Goal: Task Accomplishment & Management: Use online tool/utility

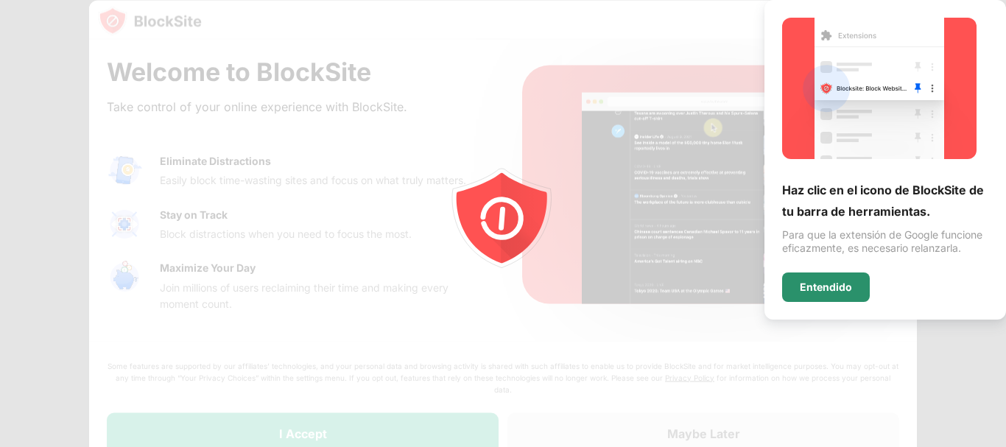
click at [845, 272] on div "Entendido" at bounding box center [826, 286] width 88 height 29
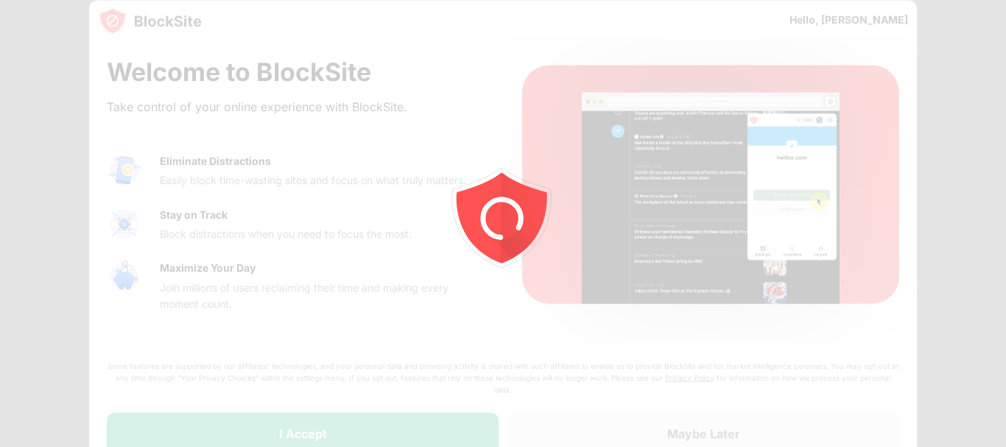
click at [586, 305] on icon "animation" at bounding box center [502, 223] width 265 height 265
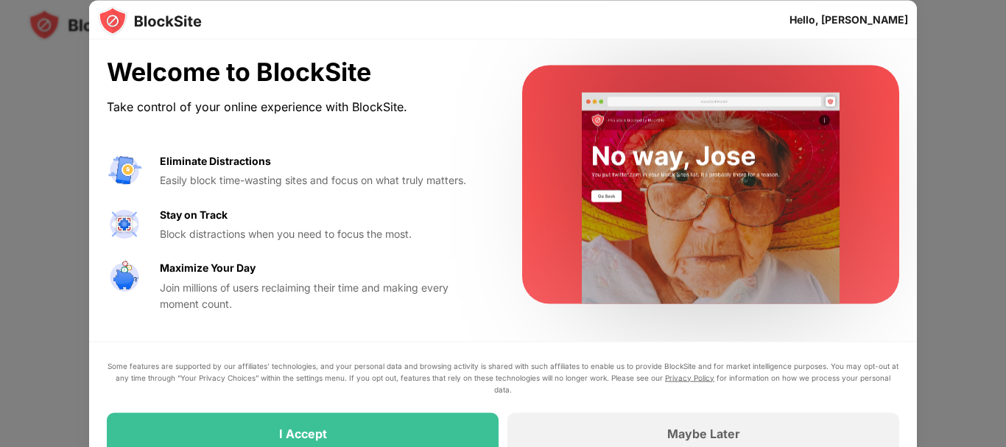
click at [939, 134] on div at bounding box center [503, 223] width 1006 height 447
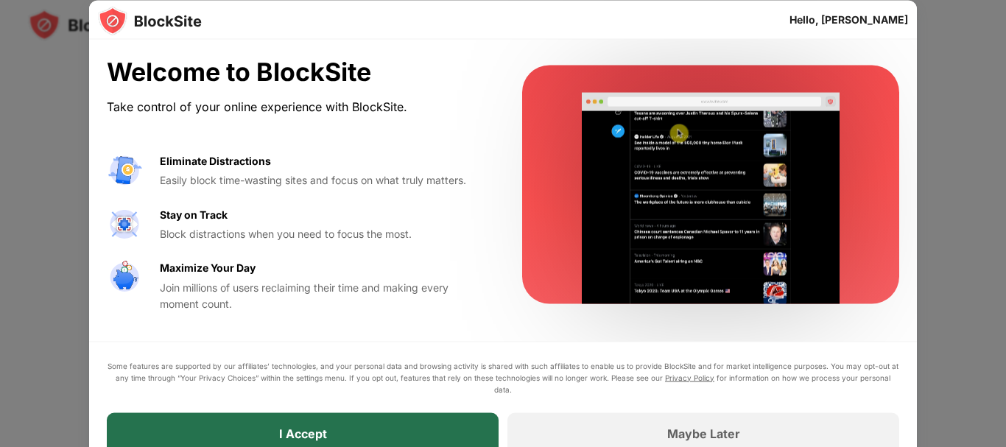
click at [289, 437] on div "I Accept" at bounding box center [303, 432] width 48 height 15
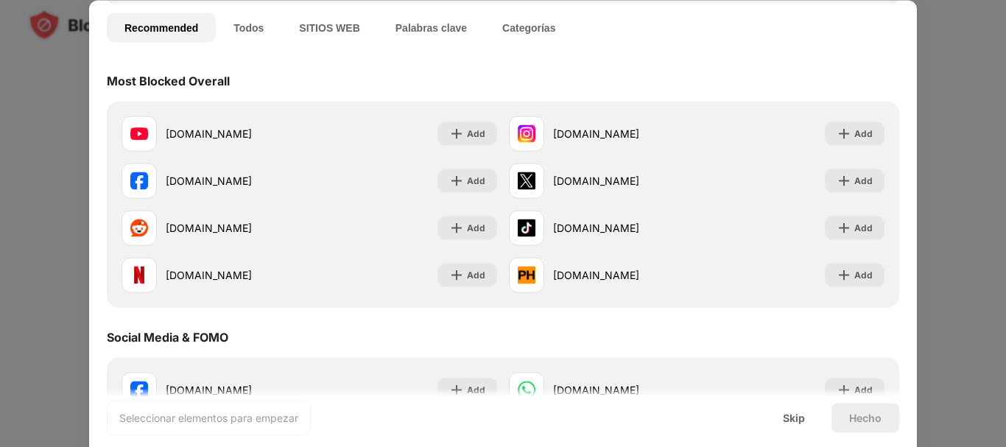
scroll to position [116, 0]
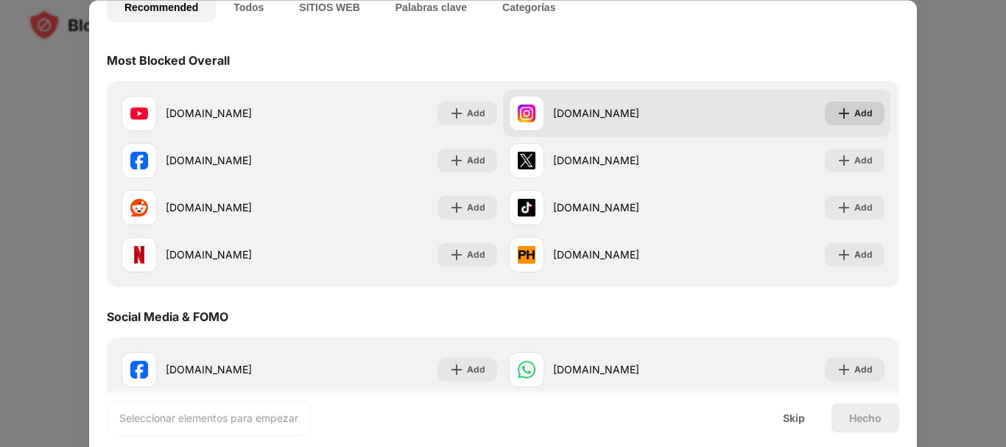
click at [836, 118] on img at bounding box center [843, 113] width 15 height 15
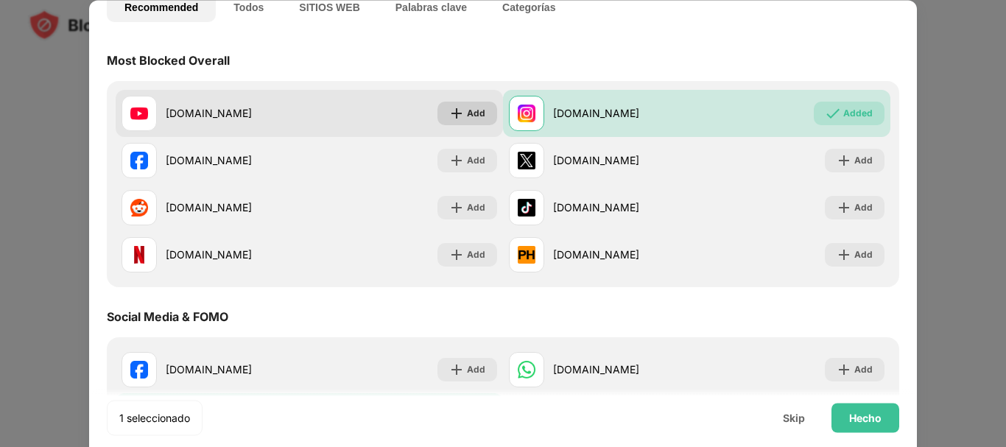
click at [467, 120] on div "Add" at bounding box center [476, 113] width 18 height 15
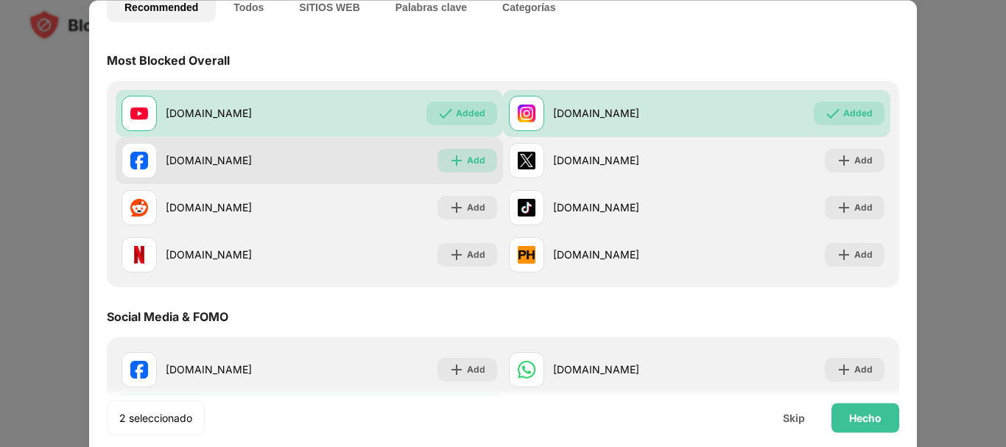
click at [467, 155] on div "Add" at bounding box center [476, 160] width 18 height 15
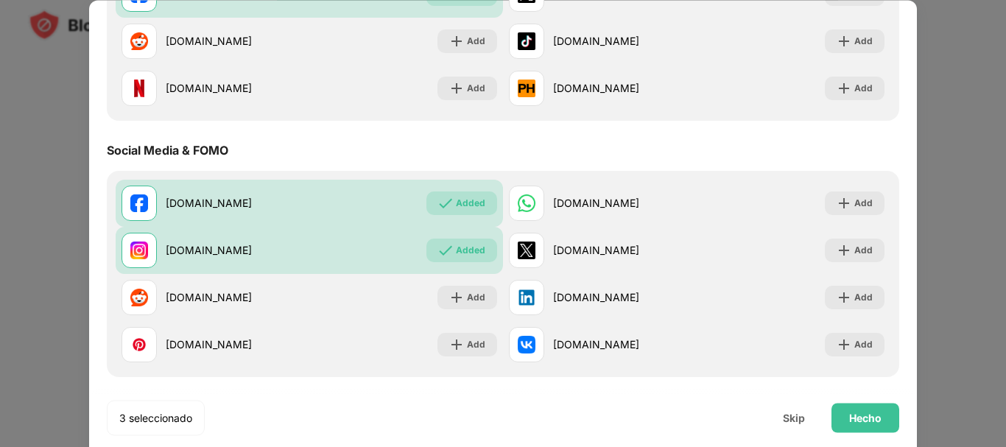
scroll to position [0, 0]
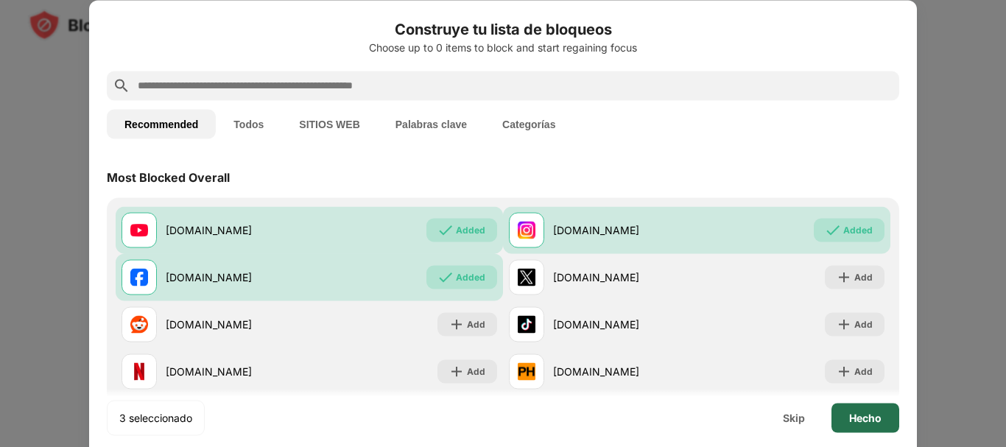
click at [855, 425] on div "Hecho" at bounding box center [865, 417] width 68 height 29
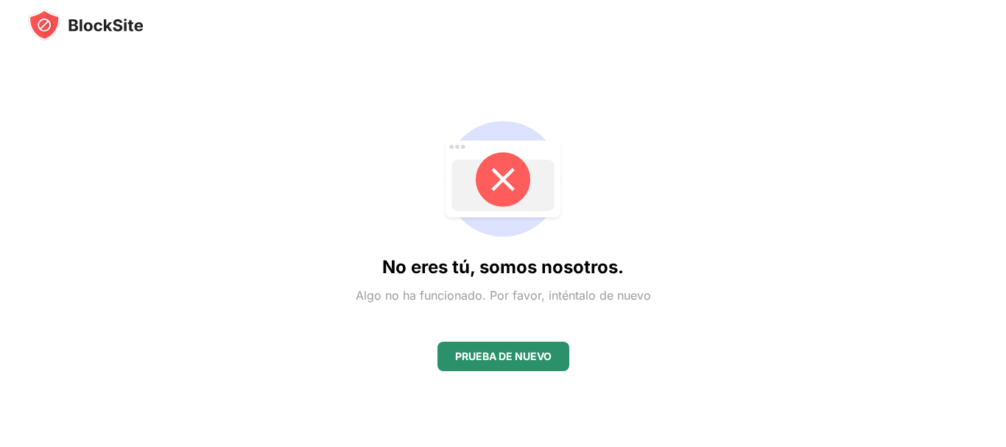
click at [485, 347] on div "PRUEBA DE NUEVO" at bounding box center [503, 356] width 132 height 29
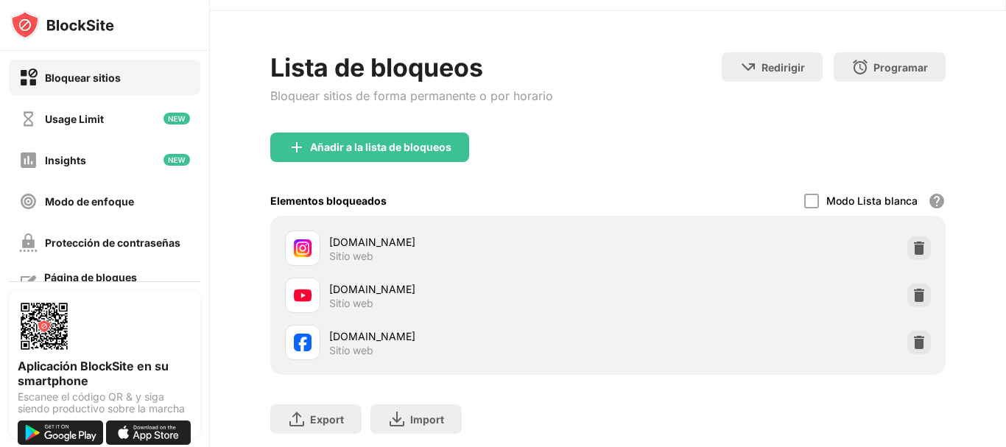
scroll to position [93, 0]
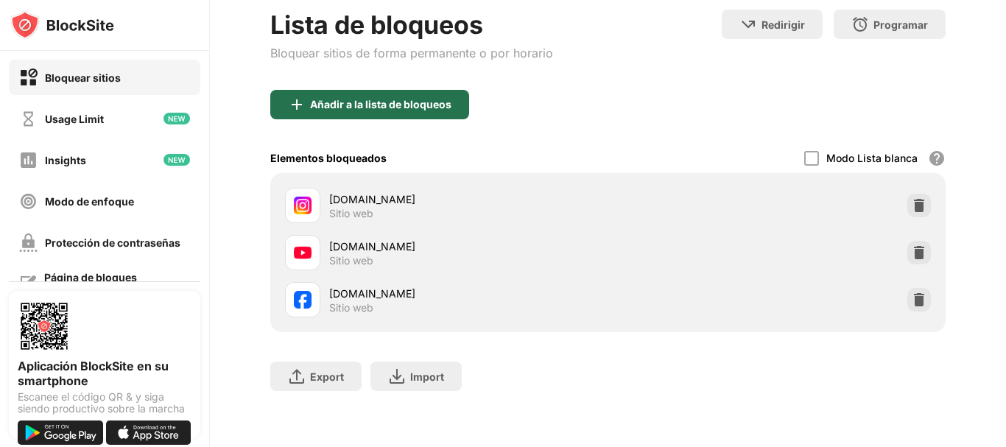
click at [385, 99] on div "Añadir a la lista de bloqueos" at bounding box center [380, 105] width 141 height 12
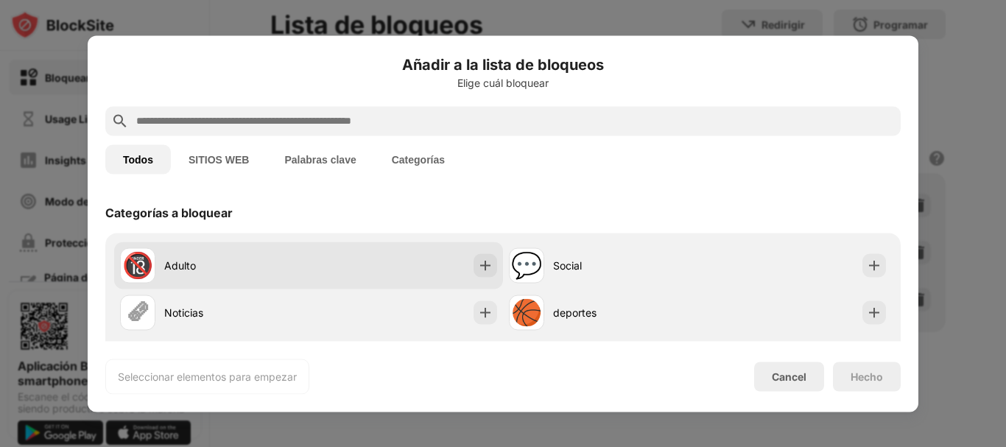
click at [179, 258] on div "Adulto" at bounding box center [236, 265] width 144 height 15
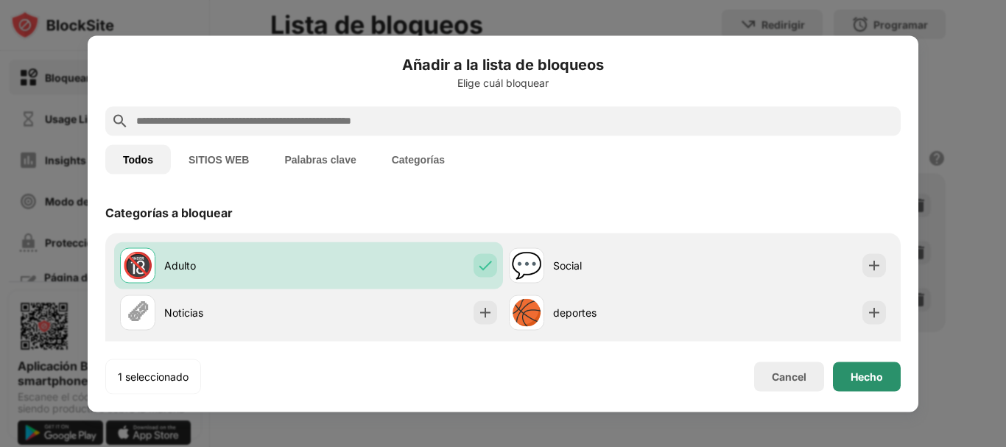
click at [867, 370] on div "Hecho" at bounding box center [866, 376] width 32 height 12
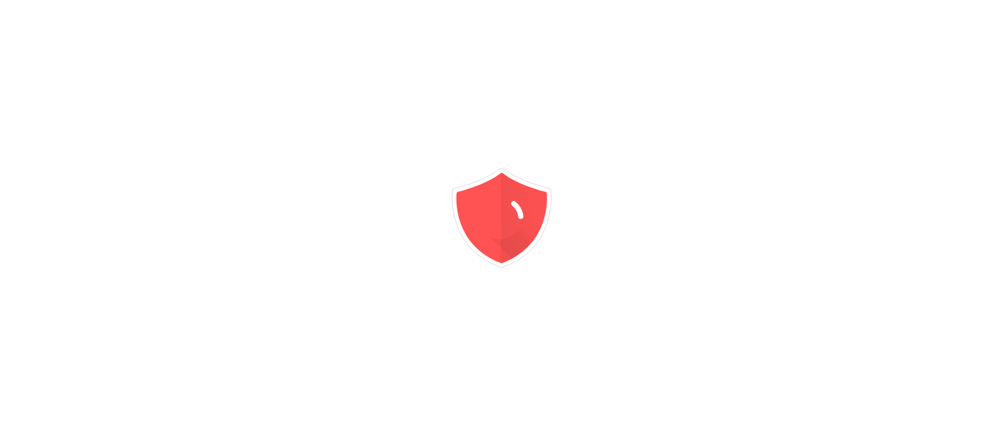
drag, startPoint x: 0, startPoint y: 0, endPoint x: 812, endPoint y: 82, distance: 816.1
click at [812, 82] on div at bounding box center [503, 223] width 1006 height 447
